Goal: Task Accomplishment & Management: Use online tool/utility

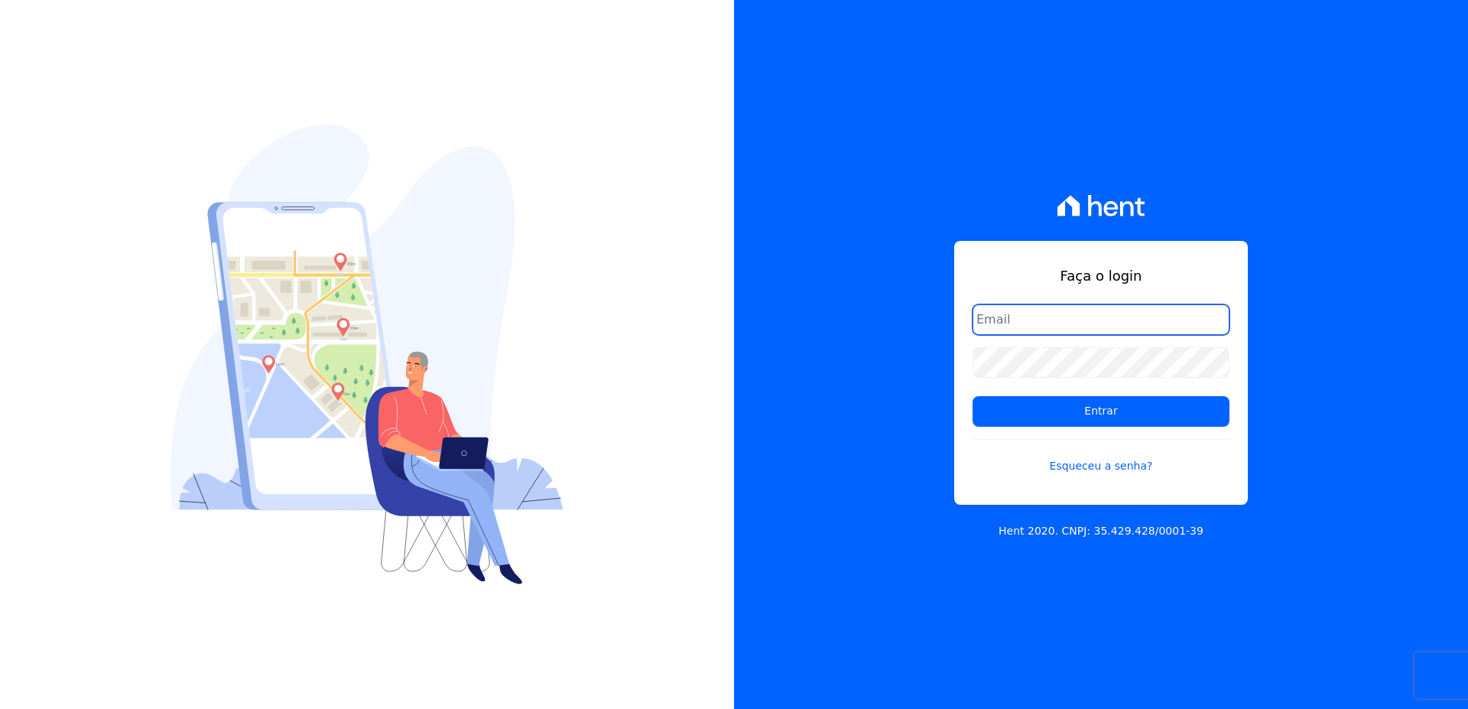
click at [1006, 313] on input "email" at bounding box center [1100, 319] width 257 height 31
type input "[EMAIL_ADDRESS][DOMAIN_NAME]"
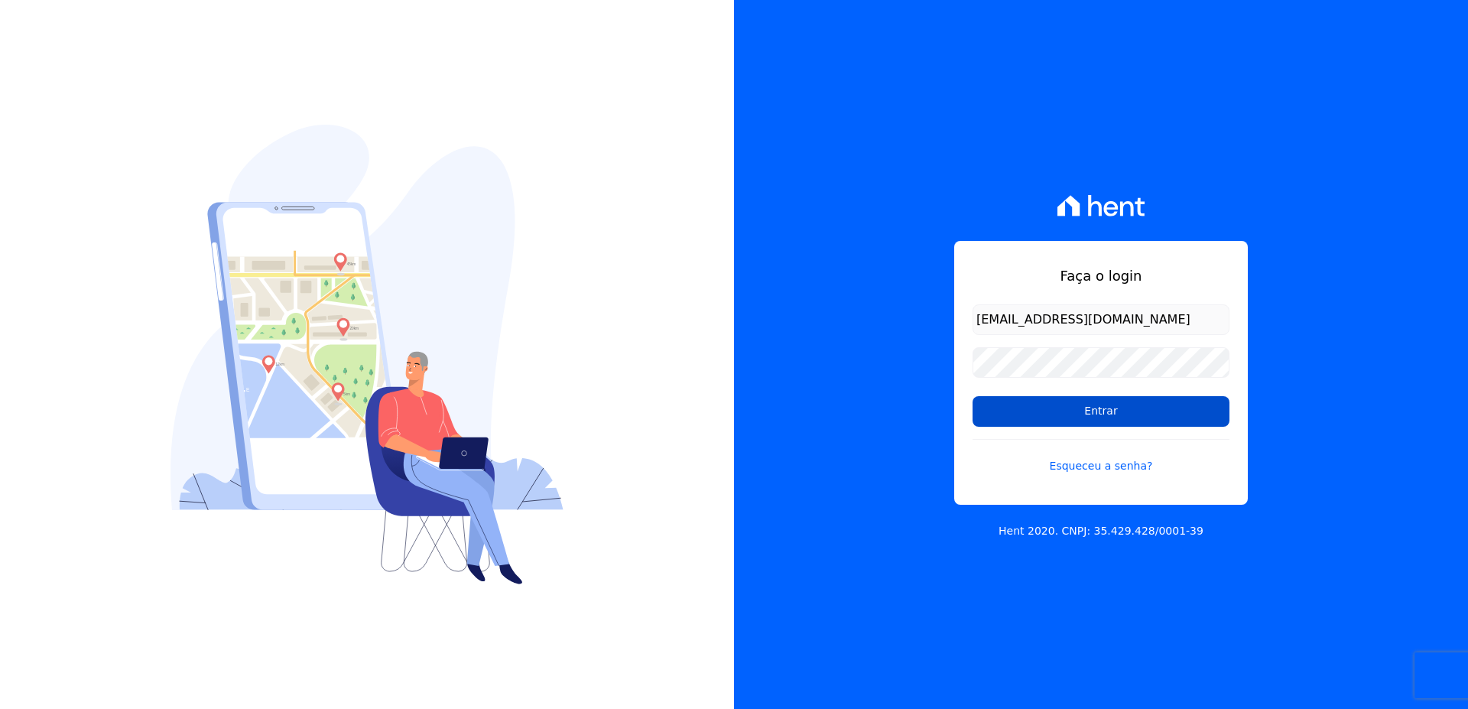
click at [1096, 406] on input "Entrar" at bounding box center [1100, 411] width 257 height 31
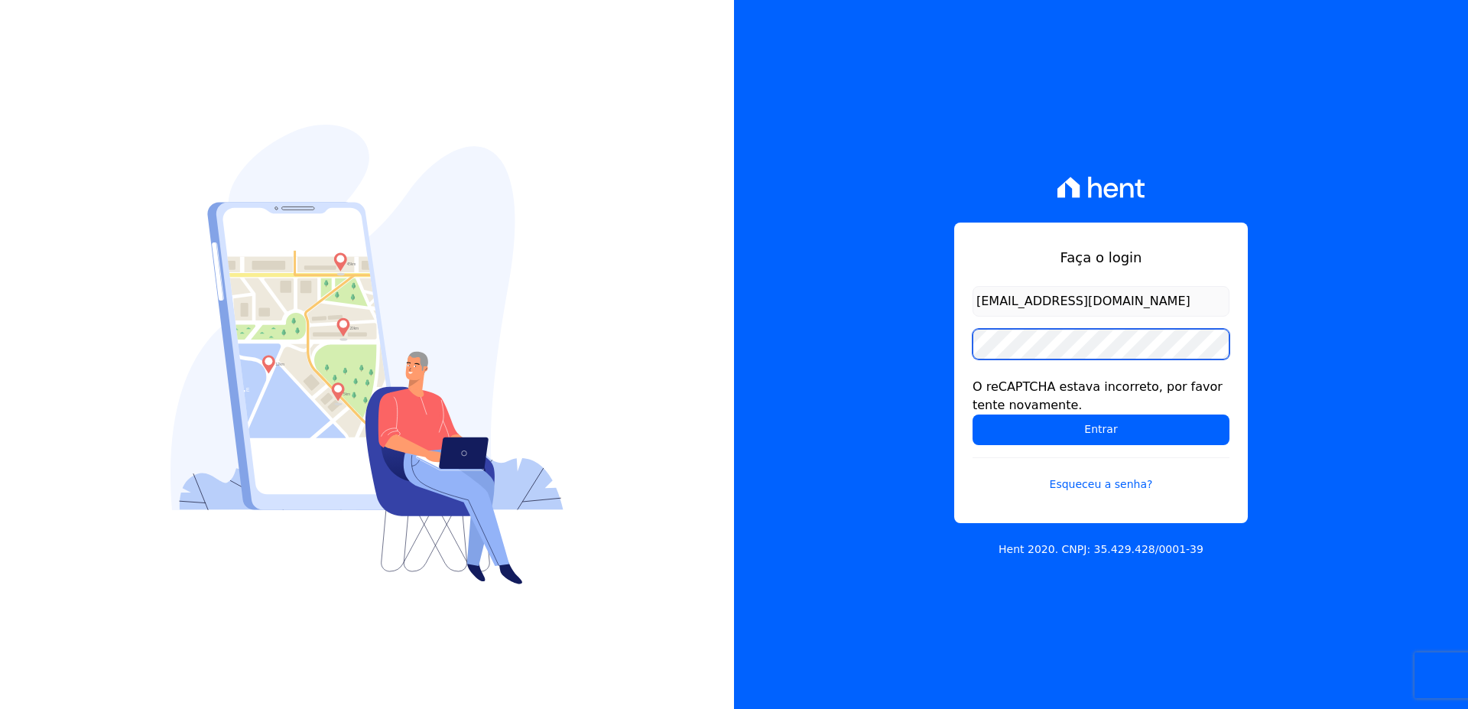
click at [972, 414] on input "Entrar" at bounding box center [1100, 429] width 257 height 31
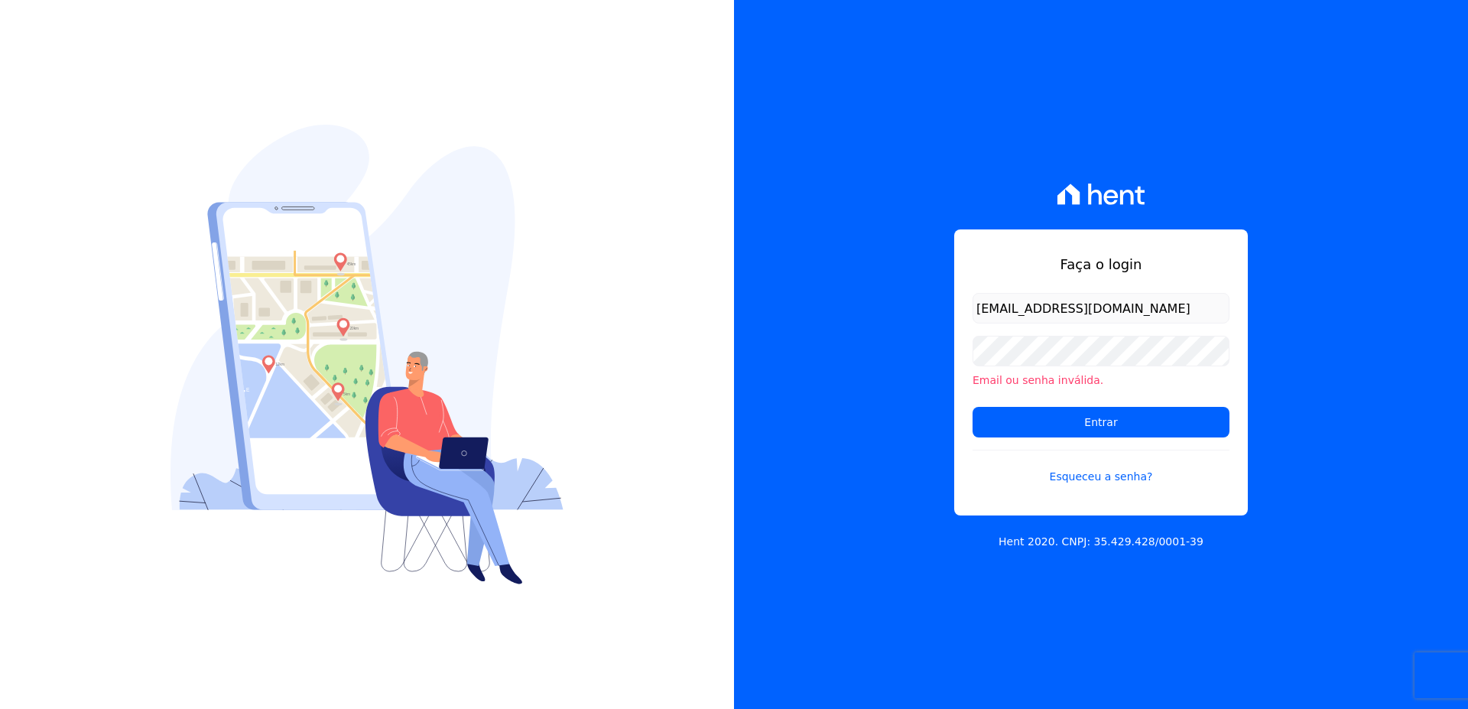
click at [1270, 641] on div "Faça o login financeiro@vlbarros.com.br Email ou senha inválida. Entrar Esquece…" at bounding box center [1101, 354] width 734 height 709
click at [1144, 312] on input "[EMAIL_ADDRESS][DOMAIN_NAME]" at bounding box center [1100, 308] width 257 height 31
type input "[EMAIL_ADDRESS][DOMAIN_NAME]"
click at [972, 407] on input "Entrar" at bounding box center [1100, 422] width 257 height 31
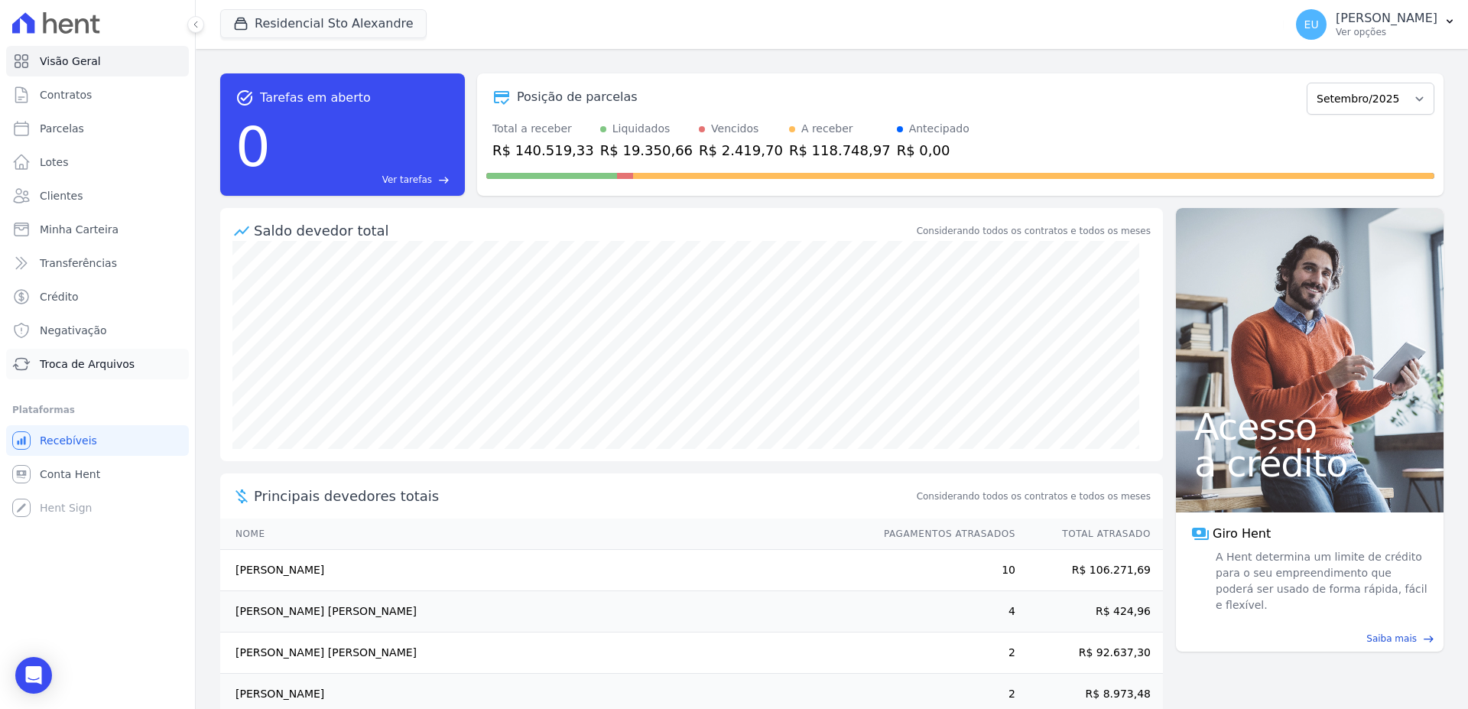
click at [79, 365] on span "Troca de Arquivos" at bounding box center [87, 363] width 95 height 15
